Goal: Task Accomplishment & Management: Use online tool/utility

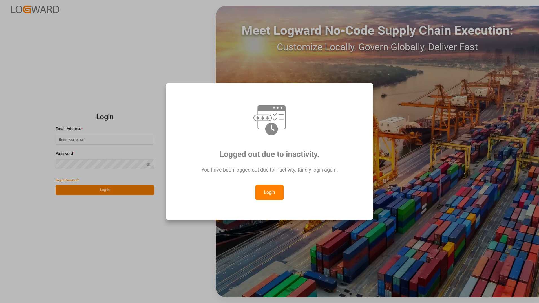
click at [267, 194] on button "Login" at bounding box center [269, 192] width 28 height 15
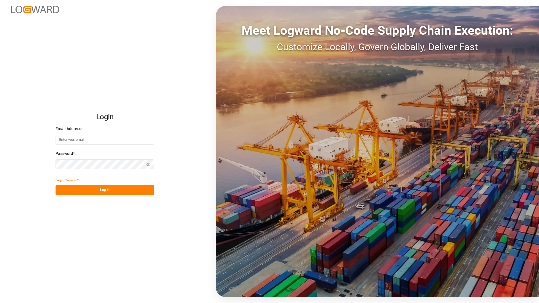
click at [78, 140] on input at bounding box center [105, 140] width 99 height 10
type input "[PERSON_NAME][EMAIL_ADDRESS][DOMAIN_NAME]"
click at [111, 191] on button "Log In" at bounding box center [105, 190] width 99 height 10
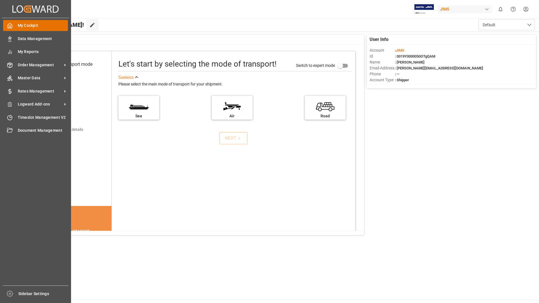
click at [30, 27] on span "My Cockpit" at bounding box center [43, 26] width 50 height 6
click at [30, 64] on span "Order Management" at bounding box center [40, 65] width 45 height 6
click at [26, 25] on span "My Cockpit" at bounding box center [43, 26] width 50 height 6
click at [32, 39] on span "Data Management" at bounding box center [43, 39] width 50 height 6
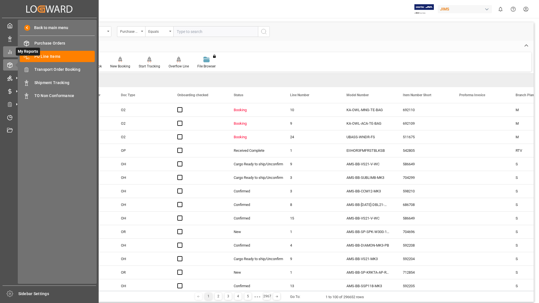
click at [10, 52] on icon at bounding box center [10, 52] width 6 height 6
click at [8, 78] on icon at bounding box center [9, 78] width 5 height 5
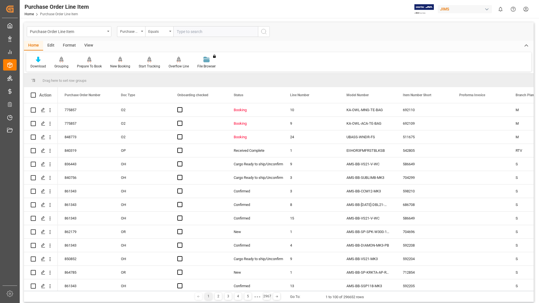
click at [153, 8] on div "Purchase Order Line Item Home Purchase Order Line Item JIMS 0 Notifications Onl…" at bounding box center [277, 9] width 523 height 18
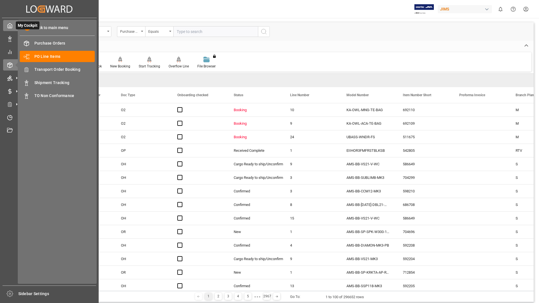
click at [10, 26] on icon at bounding box center [10, 26] width 6 height 6
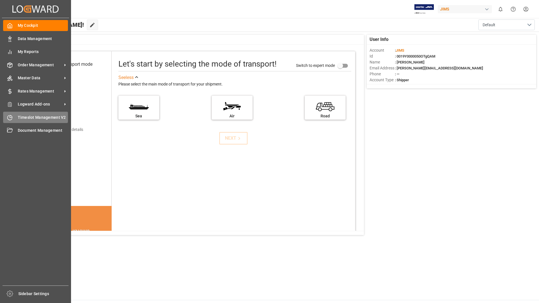
click at [24, 117] on span "Timeslot Management V2" at bounding box center [43, 117] width 50 height 6
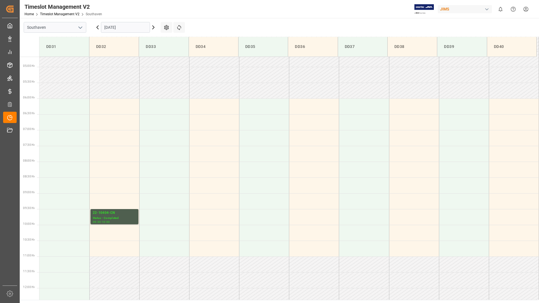
scroll to position [154, 0]
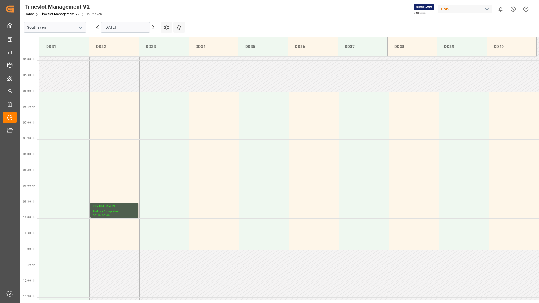
click at [152, 28] on icon at bounding box center [153, 27] width 7 height 7
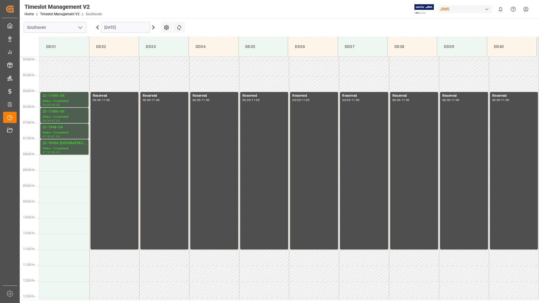
click at [153, 26] on icon at bounding box center [153, 27] width 2 height 3
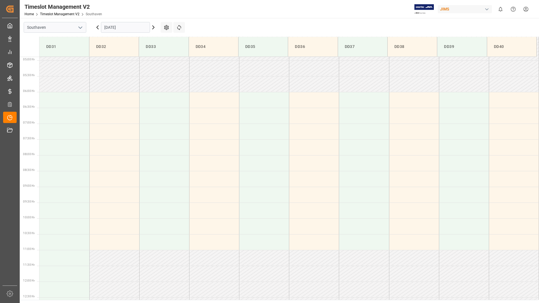
click at [154, 28] on icon at bounding box center [153, 27] width 2 height 3
click at [68, 163] on div "Status -" at bounding box center [65, 164] width 44 height 5
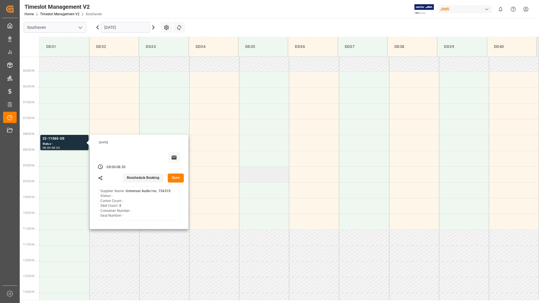
scroll to position [169, 0]
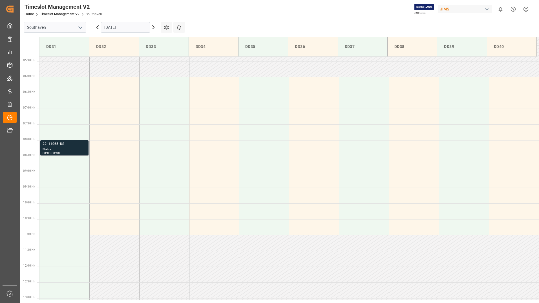
click at [71, 150] on div "Status -" at bounding box center [65, 149] width 44 height 5
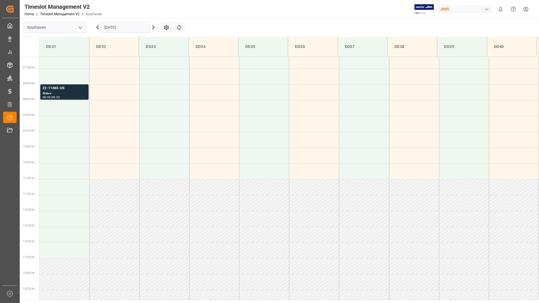
scroll to position [225, 0]
click at [72, 92] on div "Status -" at bounding box center [65, 92] width 44 height 5
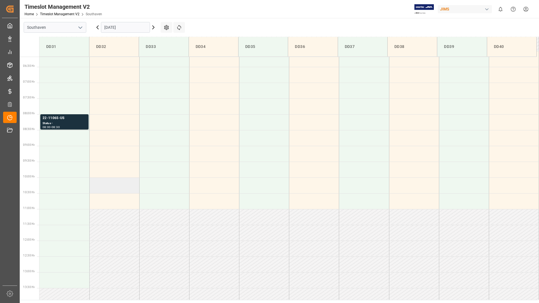
scroll to position [205, 0]
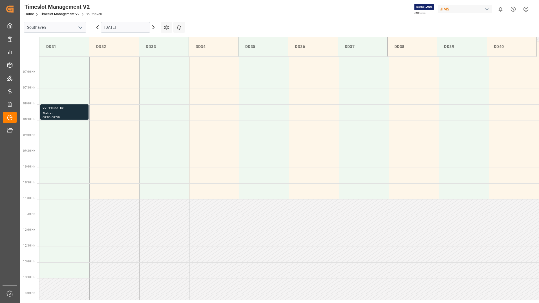
click at [81, 112] on div "Status -" at bounding box center [65, 113] width 44 height 5
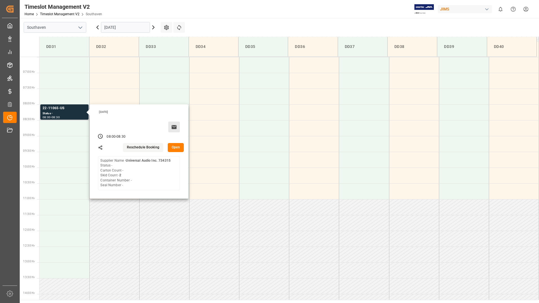
click at [174, 128] on icon at bounding box center [174, 127] width 5 height 4
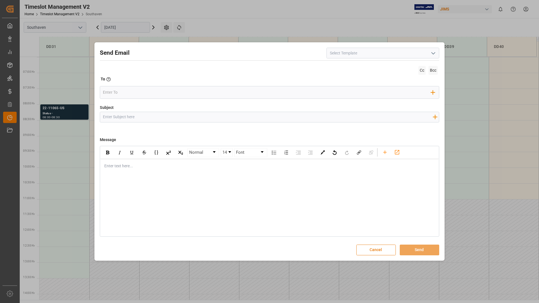
click at [378, 250] on button "Cancel" at bounding box center [375, 249] width 39 height 11
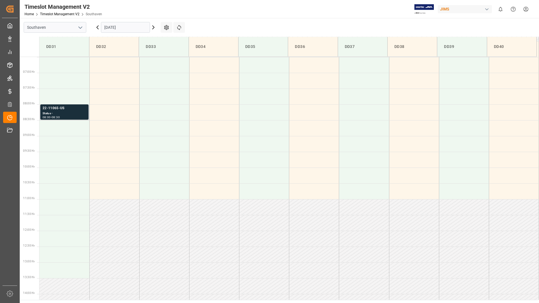
click at [74, 113] on div "Status -" at bounding box center [65, 113] width 44 height 5
